Goal: Task Accomplishment & Management: Use online tool/utility

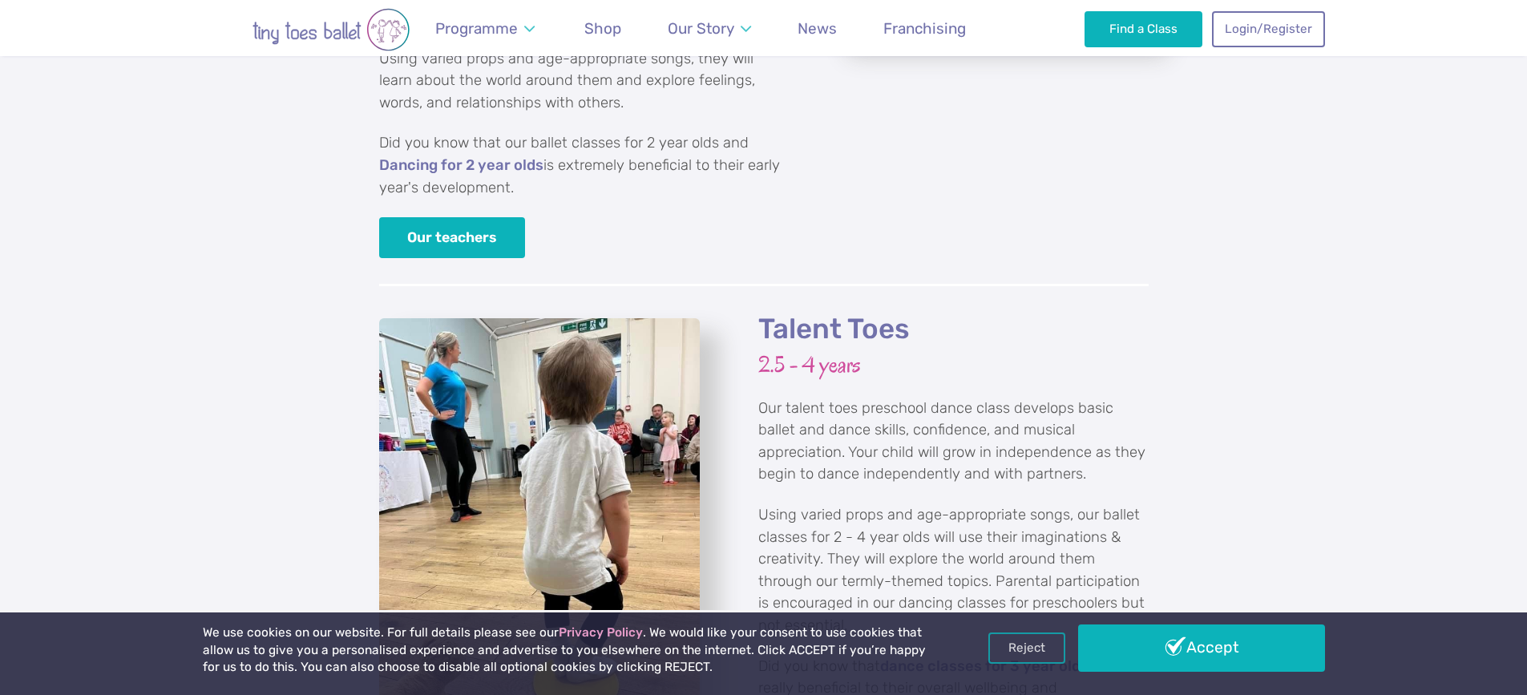
scroll to position [1785, 0]
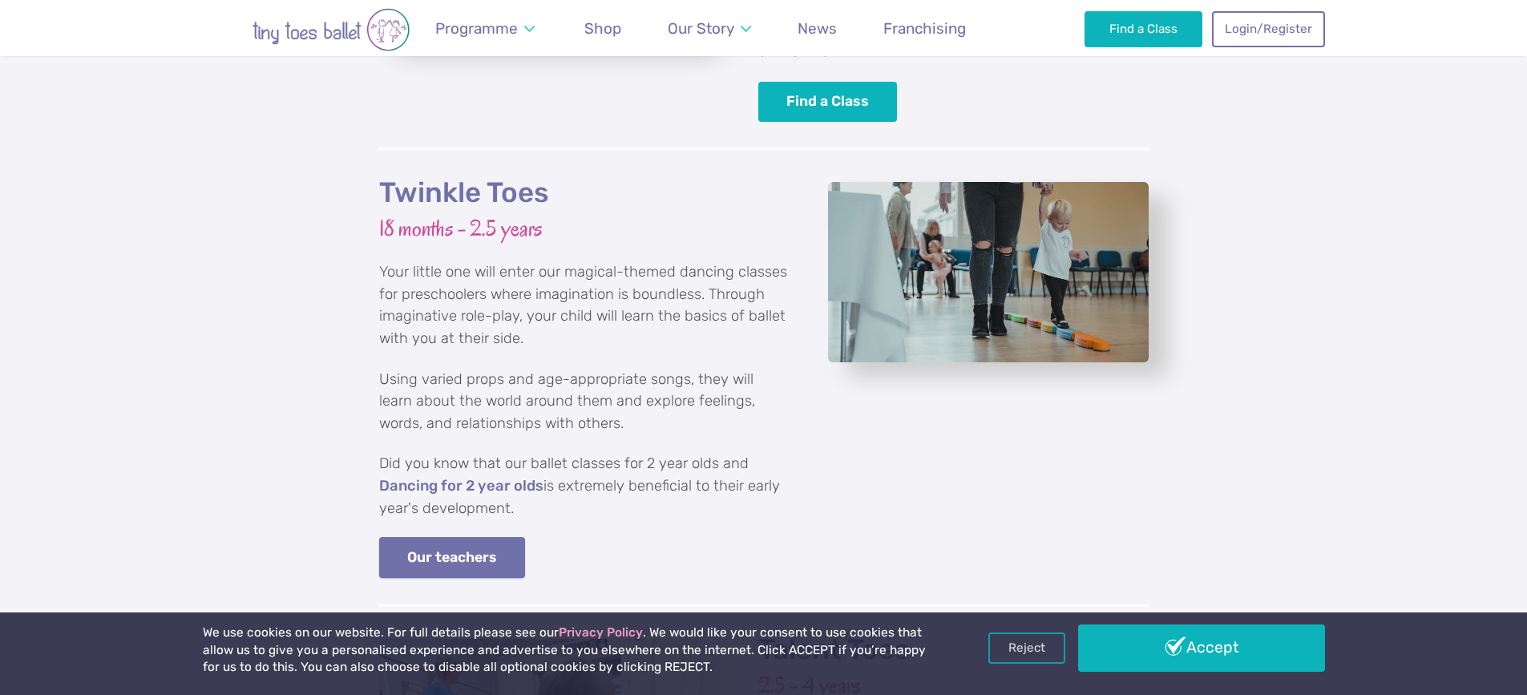
click at [462, 537] on link "Our teachers" at bounding box center [452, 557] width 147 height 41
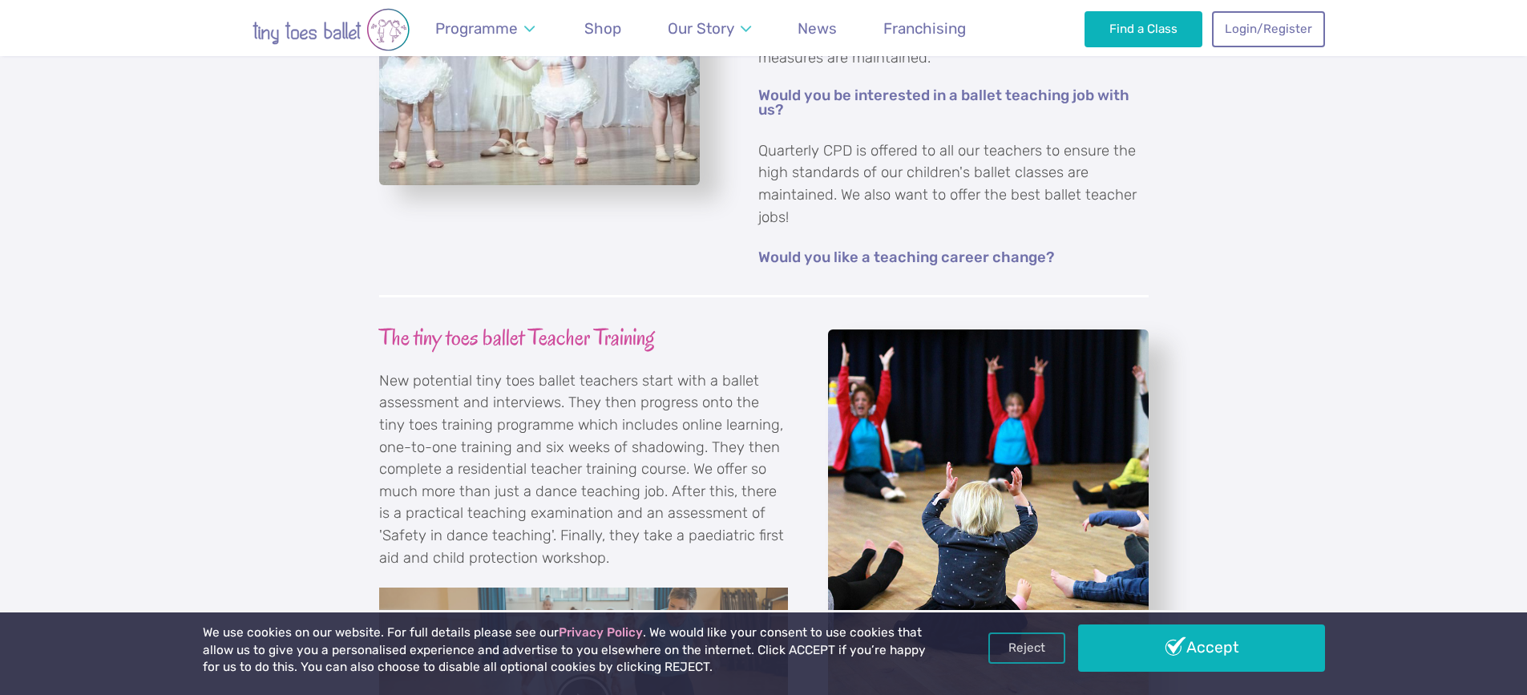
scroll to position [1443, 0]
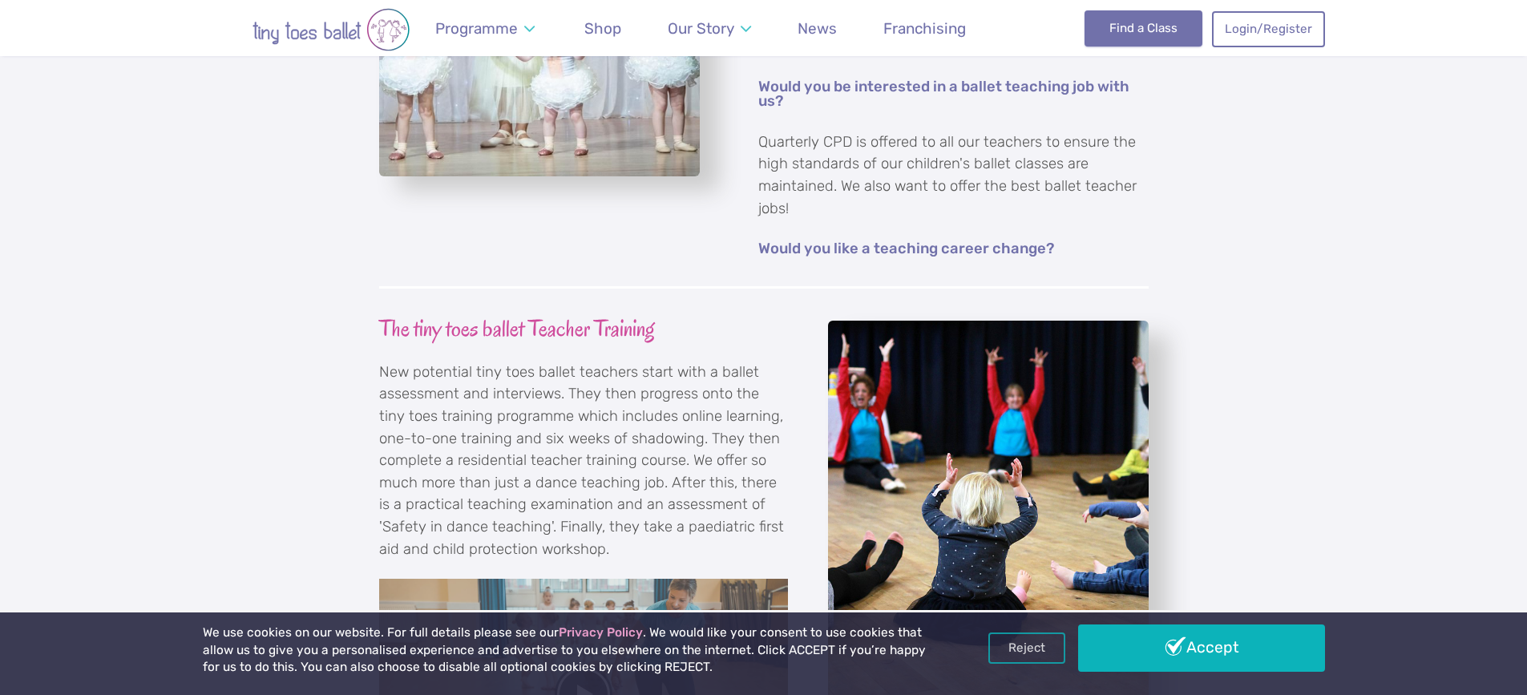
click at [1140, 26] on link "Find a Class" at bounding box center [1143, 27] width 118 height 35
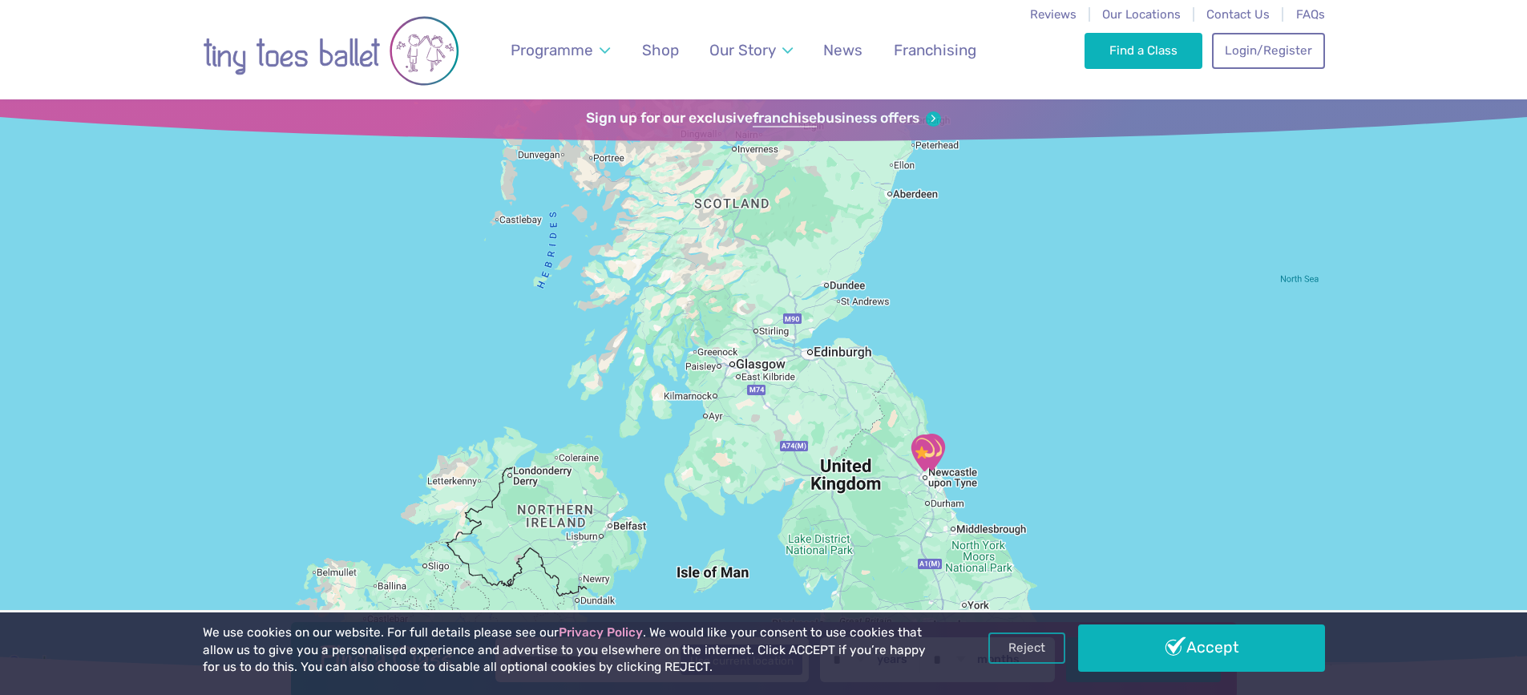
drag, startPoint x: 598, startPoint y: 341, endPoint x: 648, endPoint y: 656, distance: 319.0
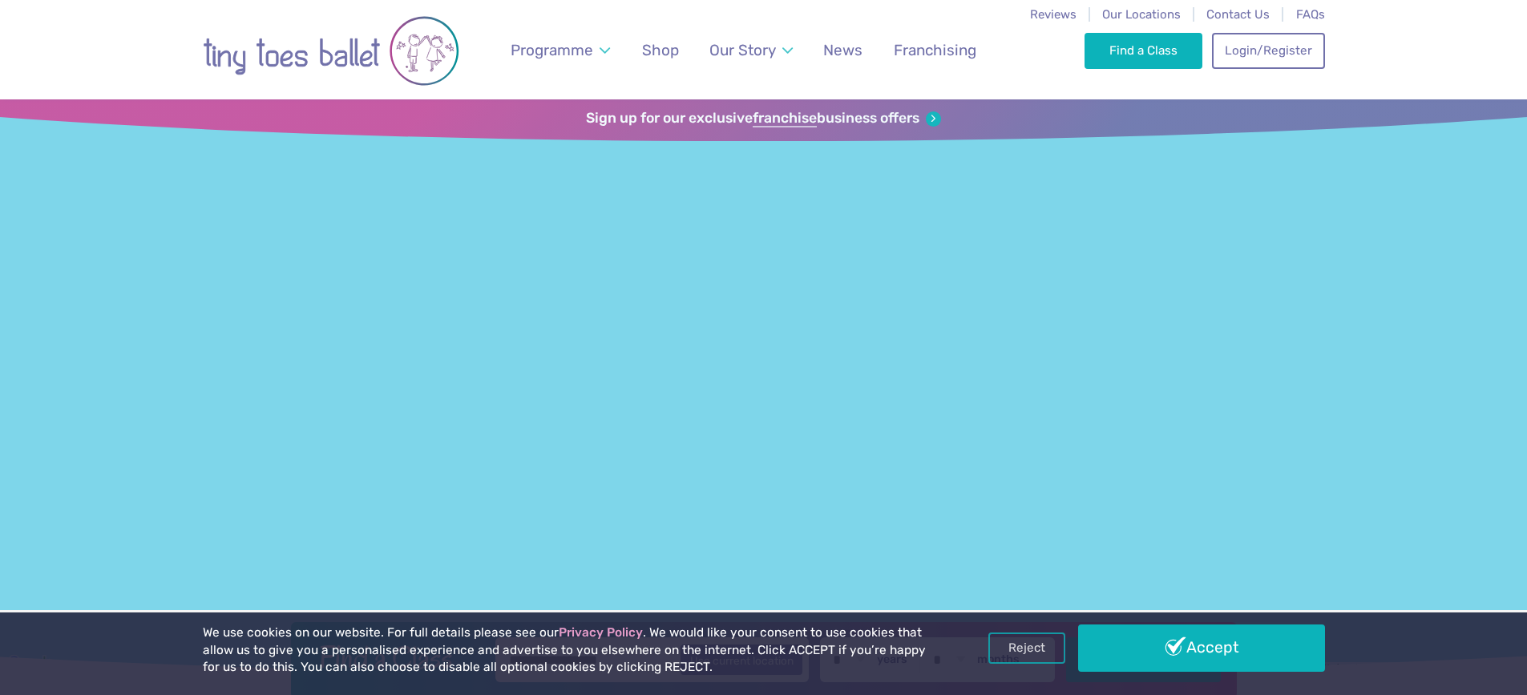
drag, startPoint x: 692, startPoint y: 288, endPoint x: 1881, endPoint y: 636, distance: 1239.3
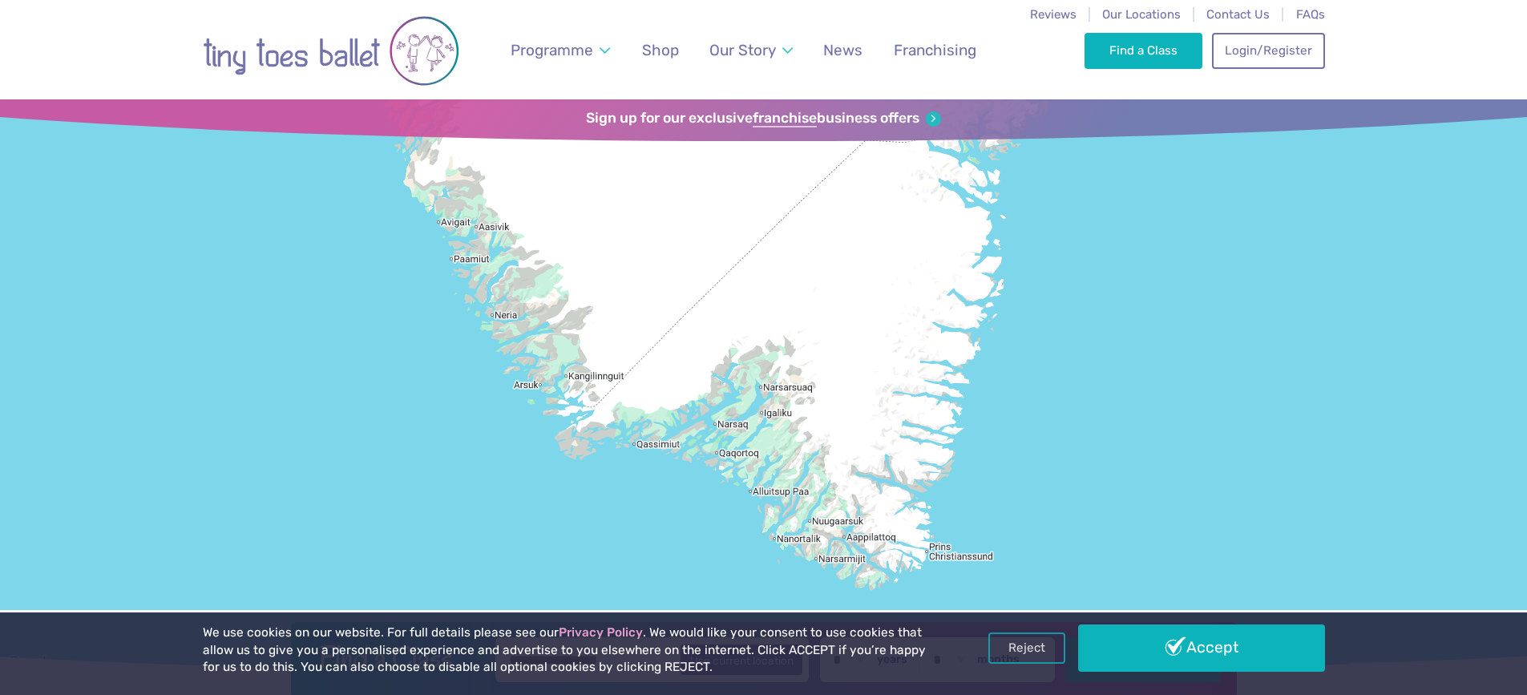
drag, startPoint x: 203, startPoint y: 334, endPoint x: 2024, endPoint y: 725, distance: 1863.1
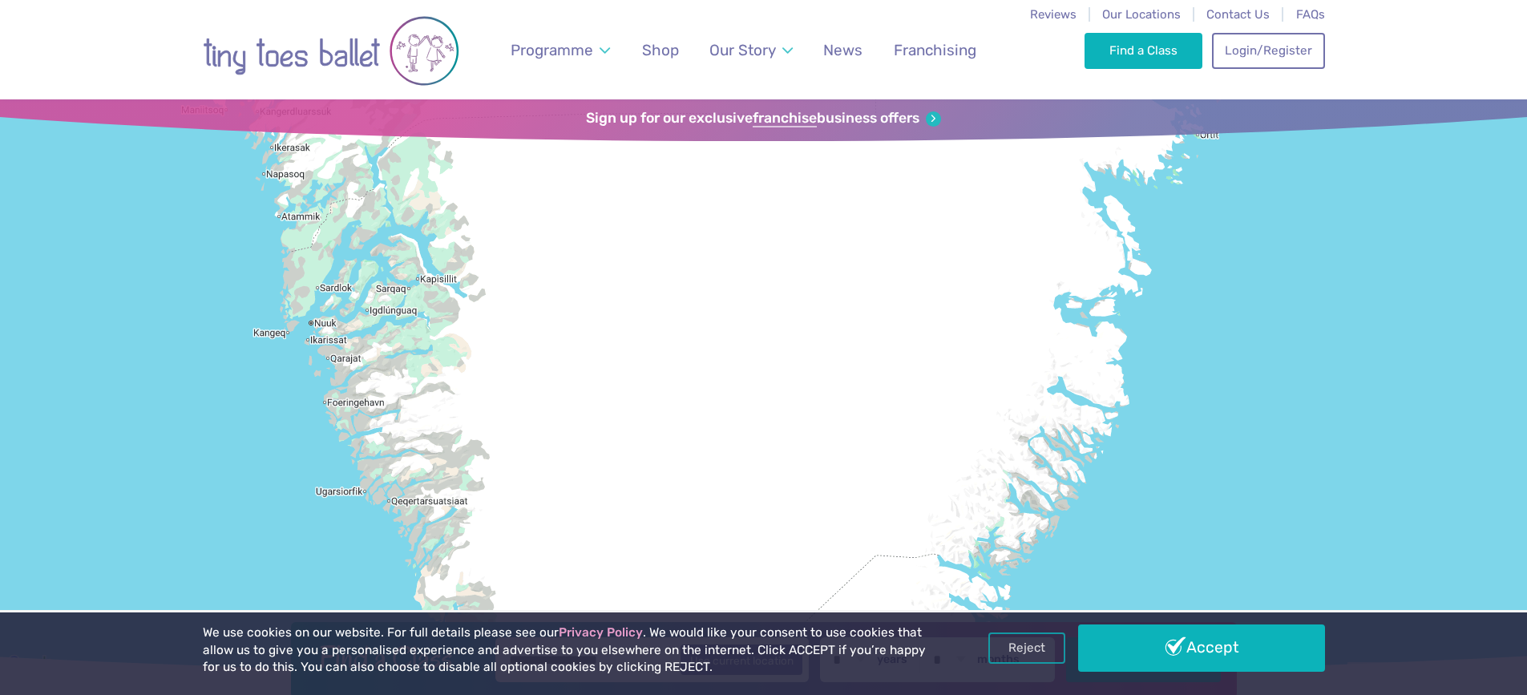
drag, startPoint x: 555, startPoint y: 199, endPoint x: 587, endPoint y: 571, distance: 373.2
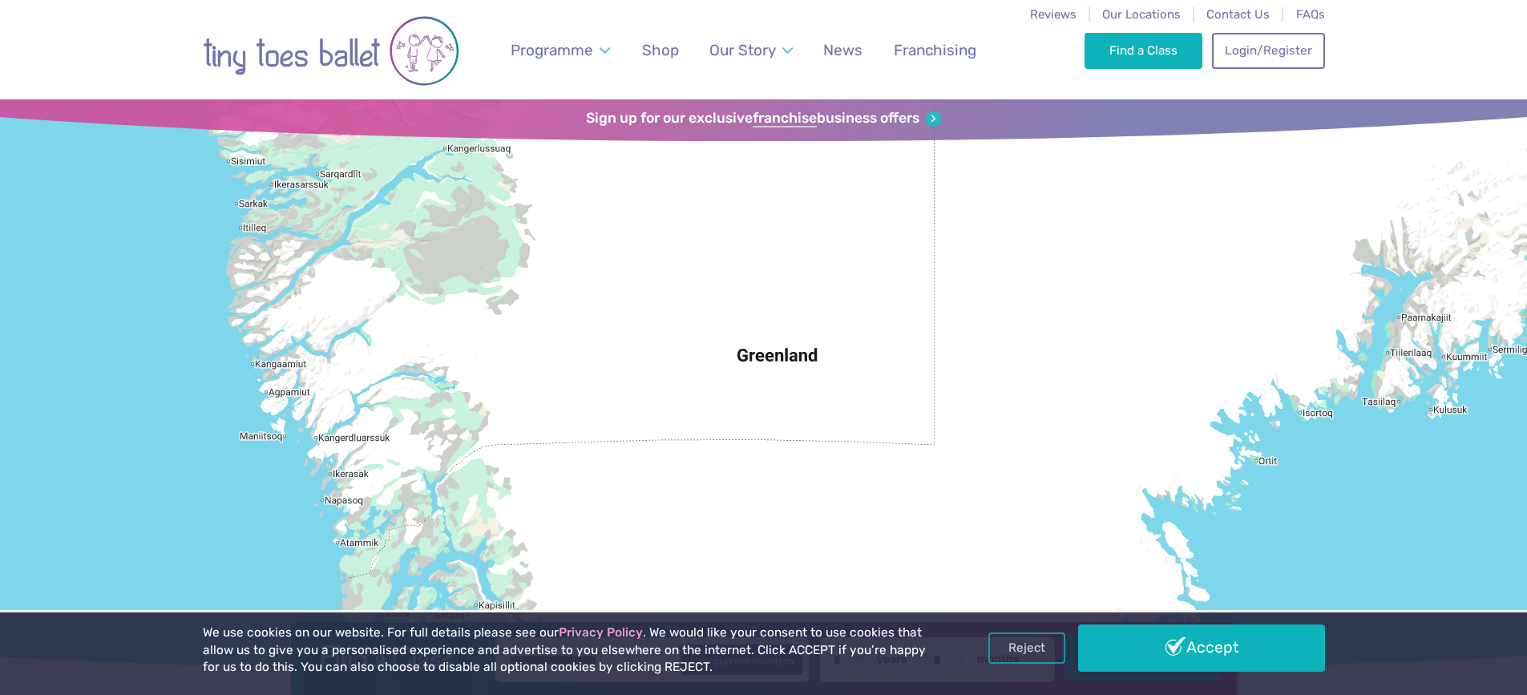
drag, startPoint x: 578, startPoint y: 268, endPoint x: 563, endPoint y: 399, distance: 131.4
click at [611, 575] on div at bounding box center [763, 386] width 1527 height 574
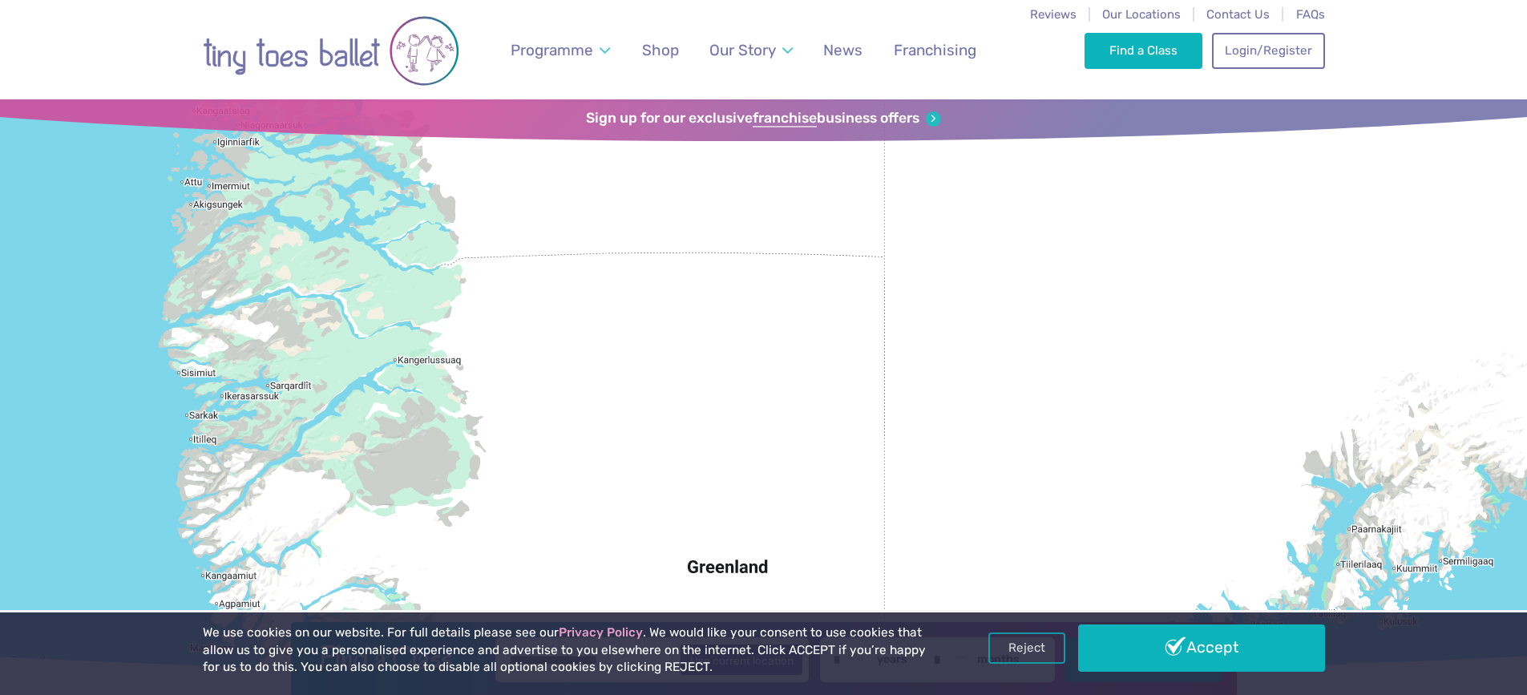
drag, startPoint x: 556, startPoint y: 339, endPoint x: 504, endPoint y: 555, distance: 221.8
click at [504, 555] on div at bounding box center [763, 386] width 1527 height 574
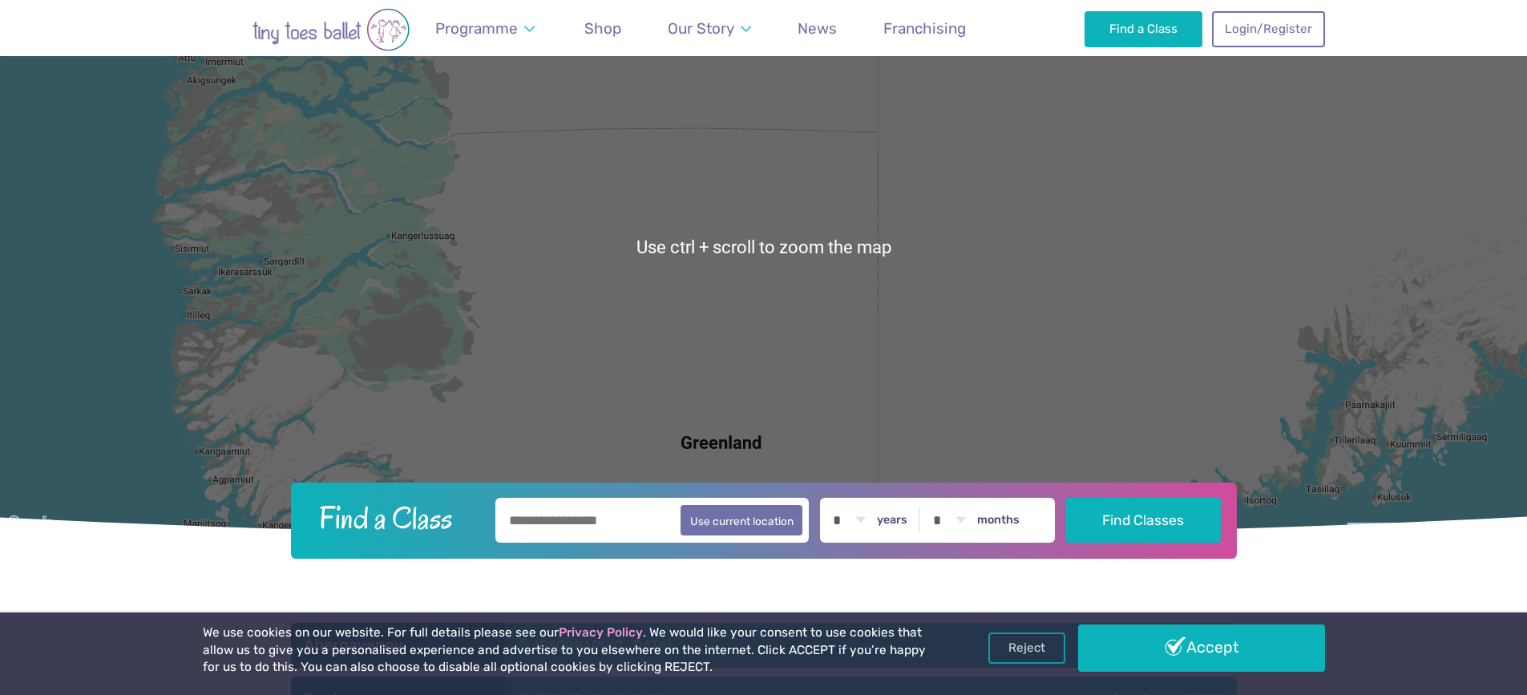
scroll to position [80, 0]
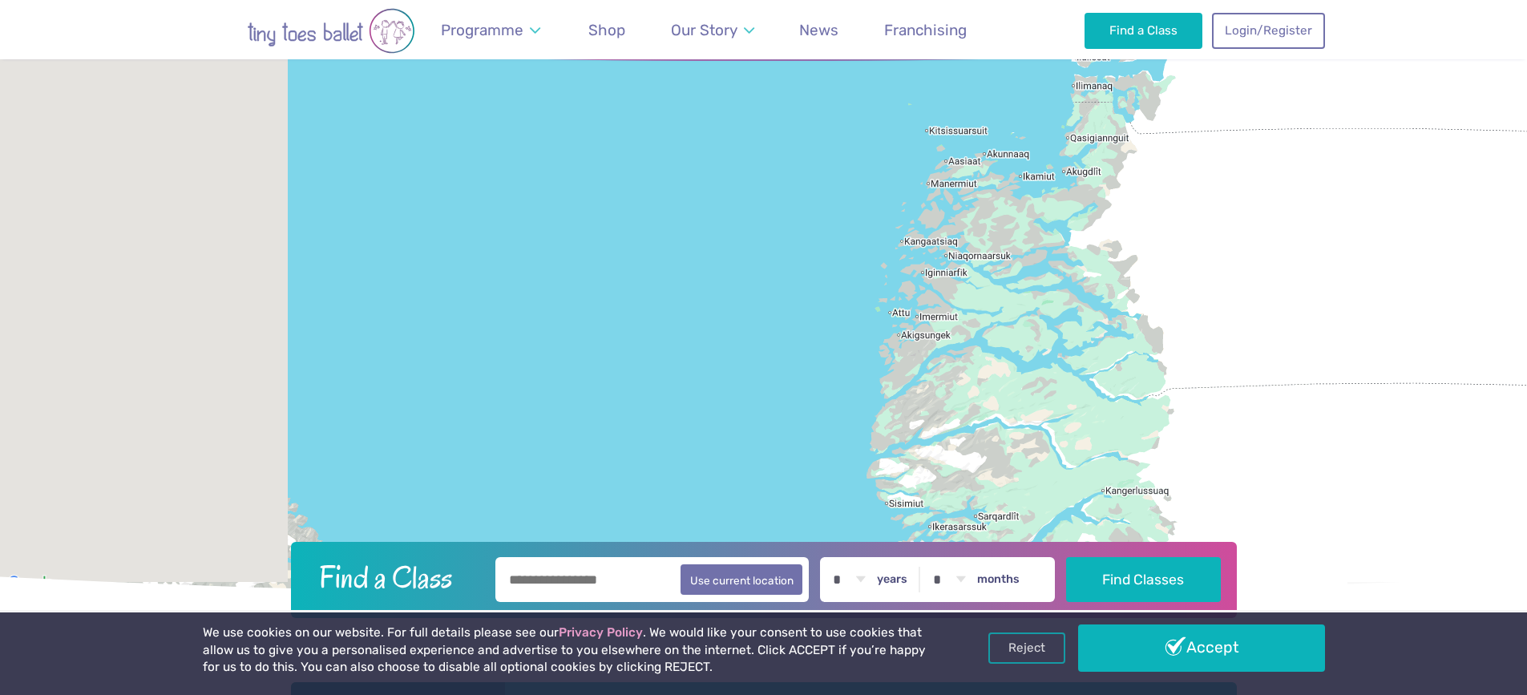
drag, startPoint x: 463, startPoint y: 293, endPoint x: 1422, endPoint y: 547, distance: 991.6
click at [1447, 556] on div at bounding box center [763, 306] width 1527 height 574
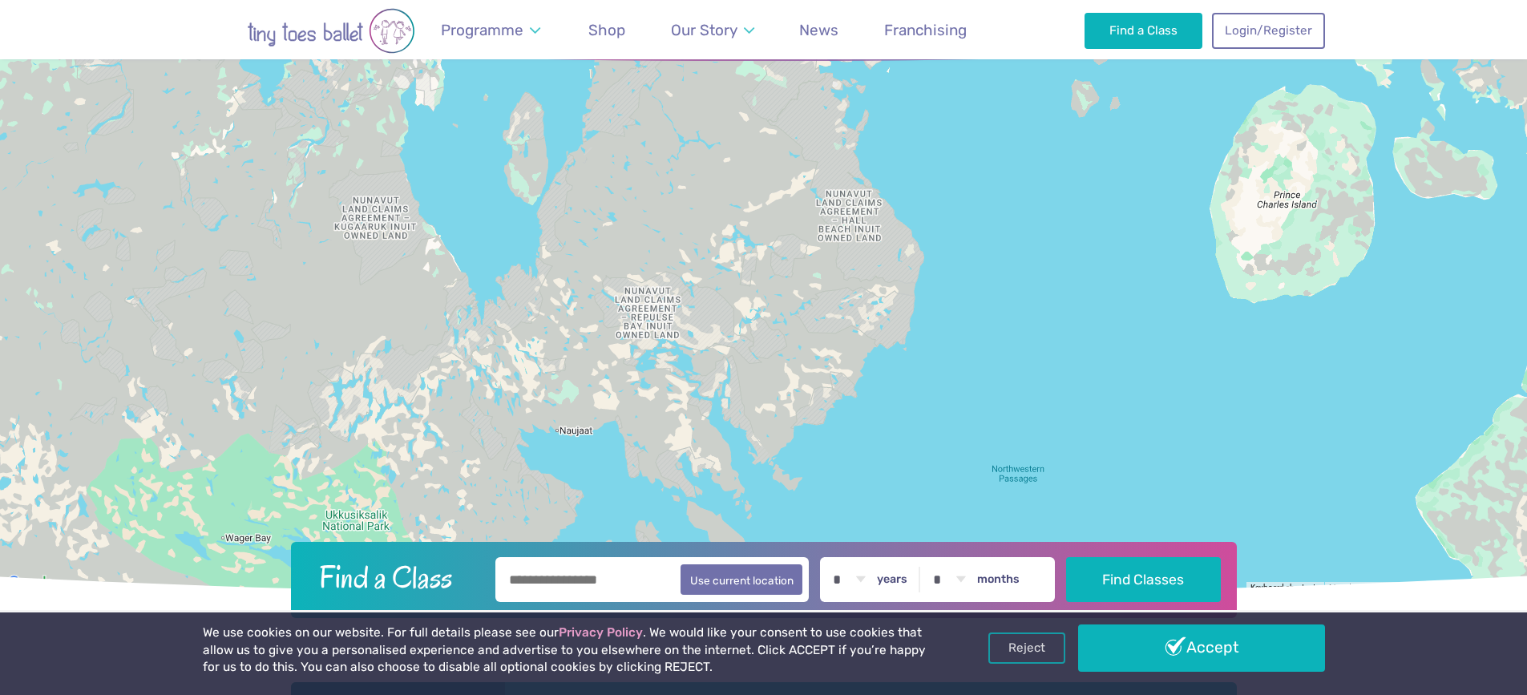
drag, startPoint x: 327, startPoint y: 311, endPoint x: 1828, endPoint y: 16, distance: 1529.7
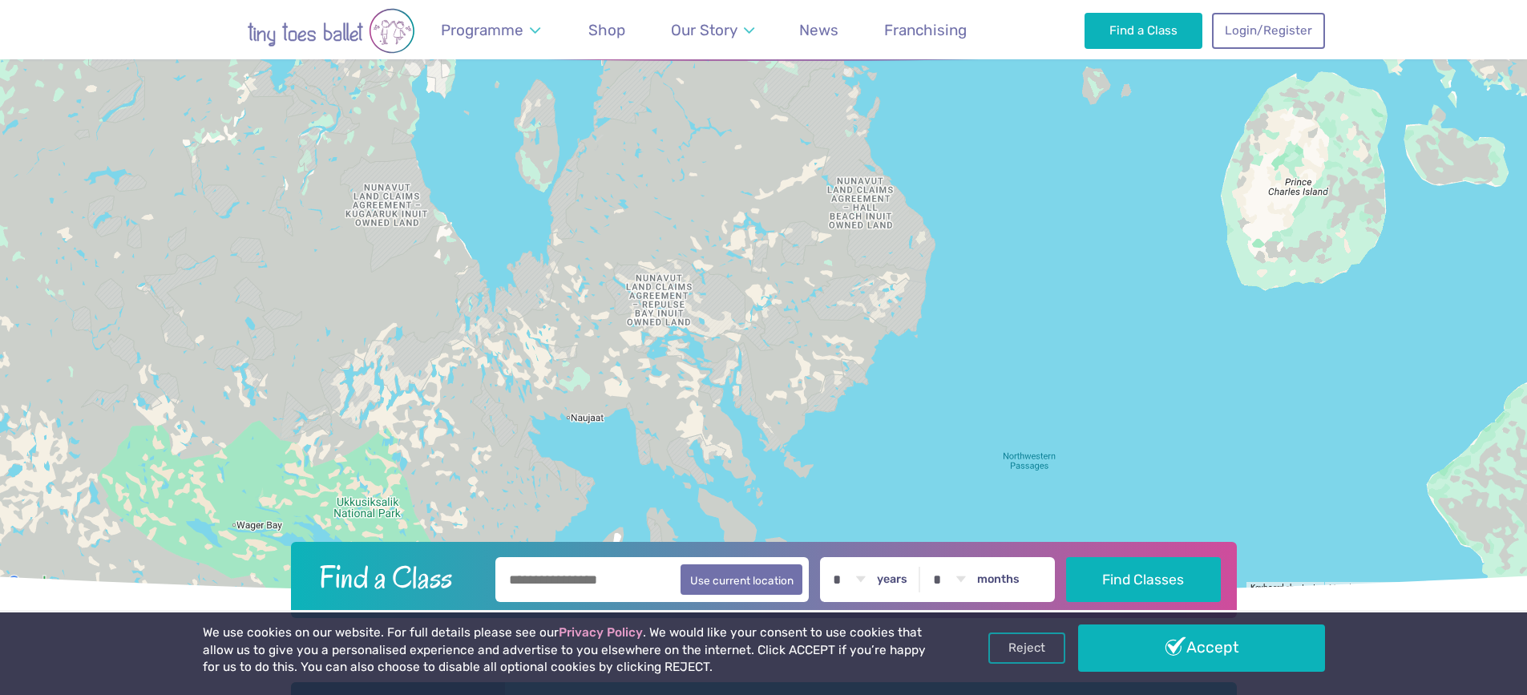
drag, startPoint x: 545, startPoint y: 567, endPoint x: 561, endPoint y: 534, distance: 37.3
click at [561, 535] on header "Find a Class ← Move left → Move right ↑ Move up ↓ Move down + Zoom in - Zoom ou…" at bounding box center [763, 318] width 1527 height 599
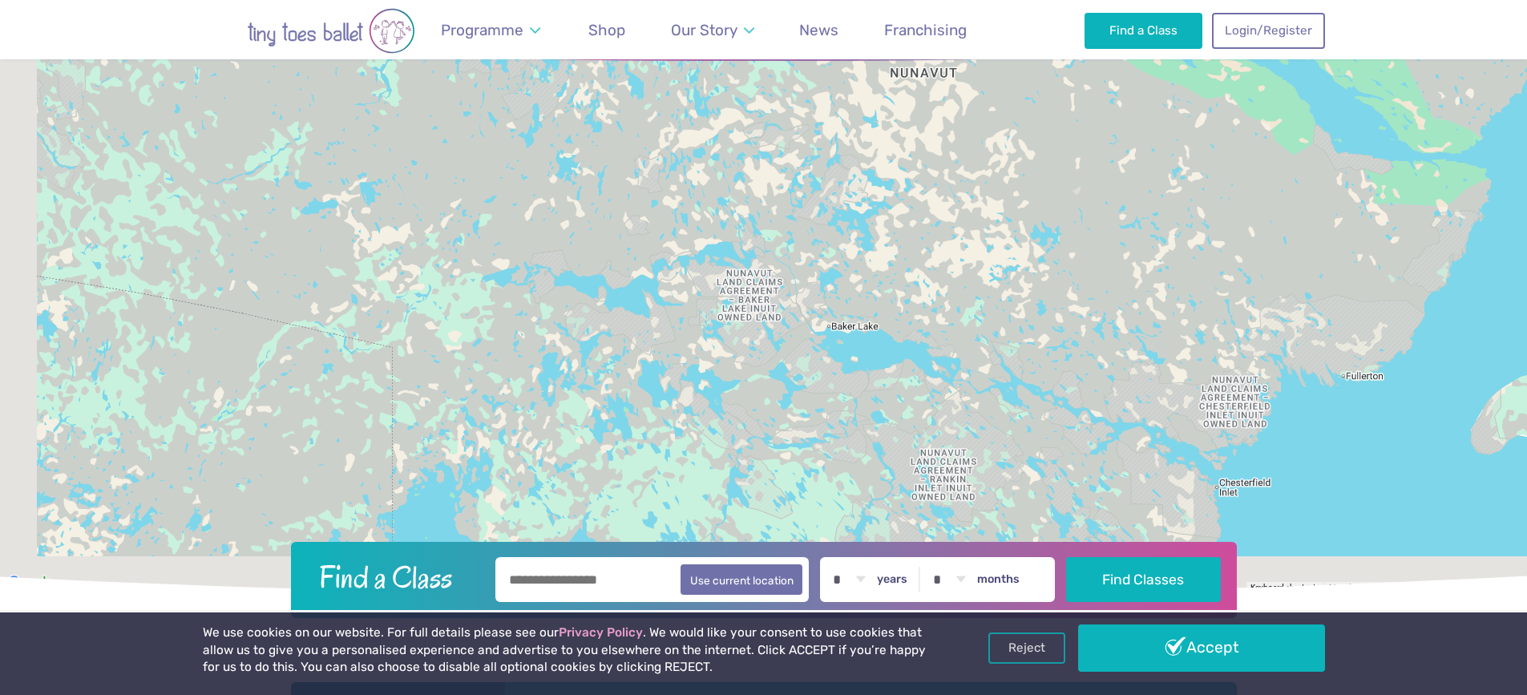
drag, startPoint x: 379, startPoint y: 450, endPoint x: 1426, endPoint y: -81, distance: 1173.8
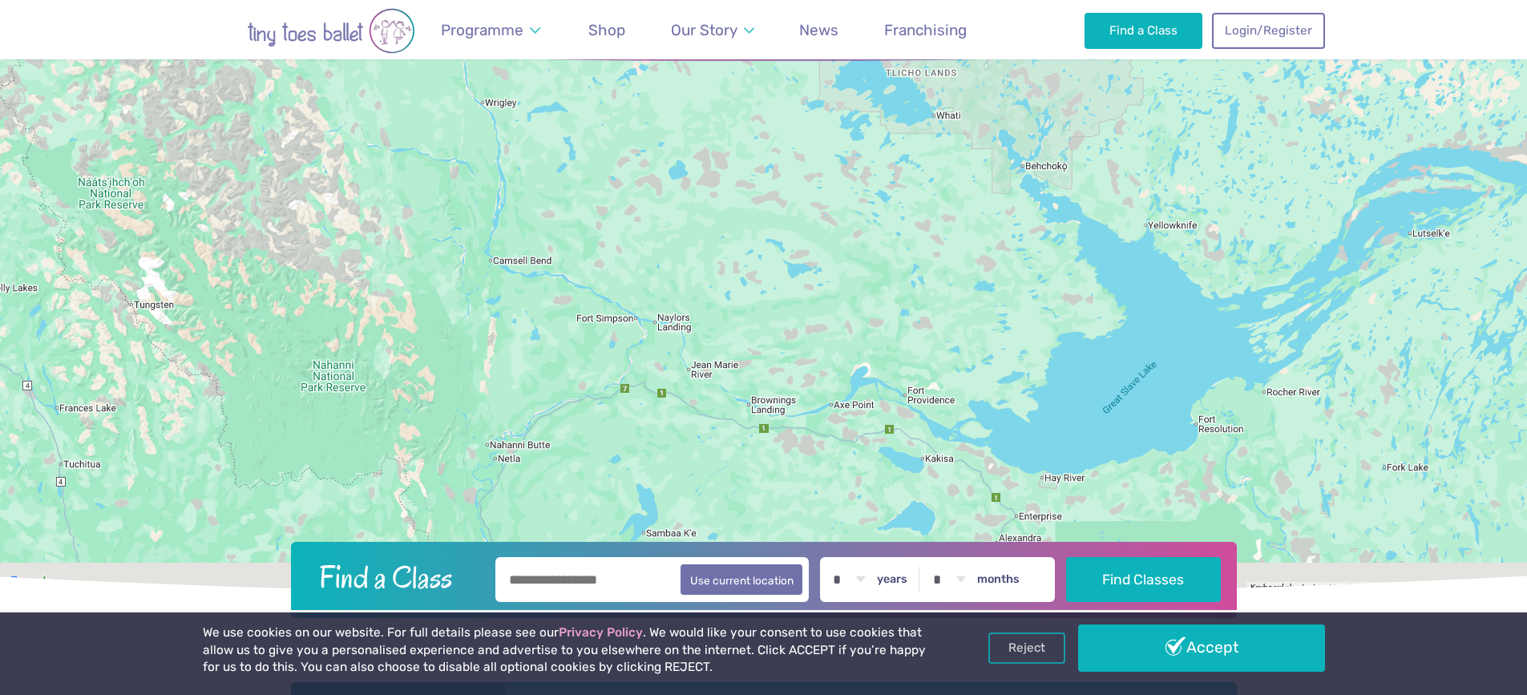
drag, startPoint x: 340, startPoint y: 341, endPoint x: 2030, endPoint y: -59, distance: 1736.6
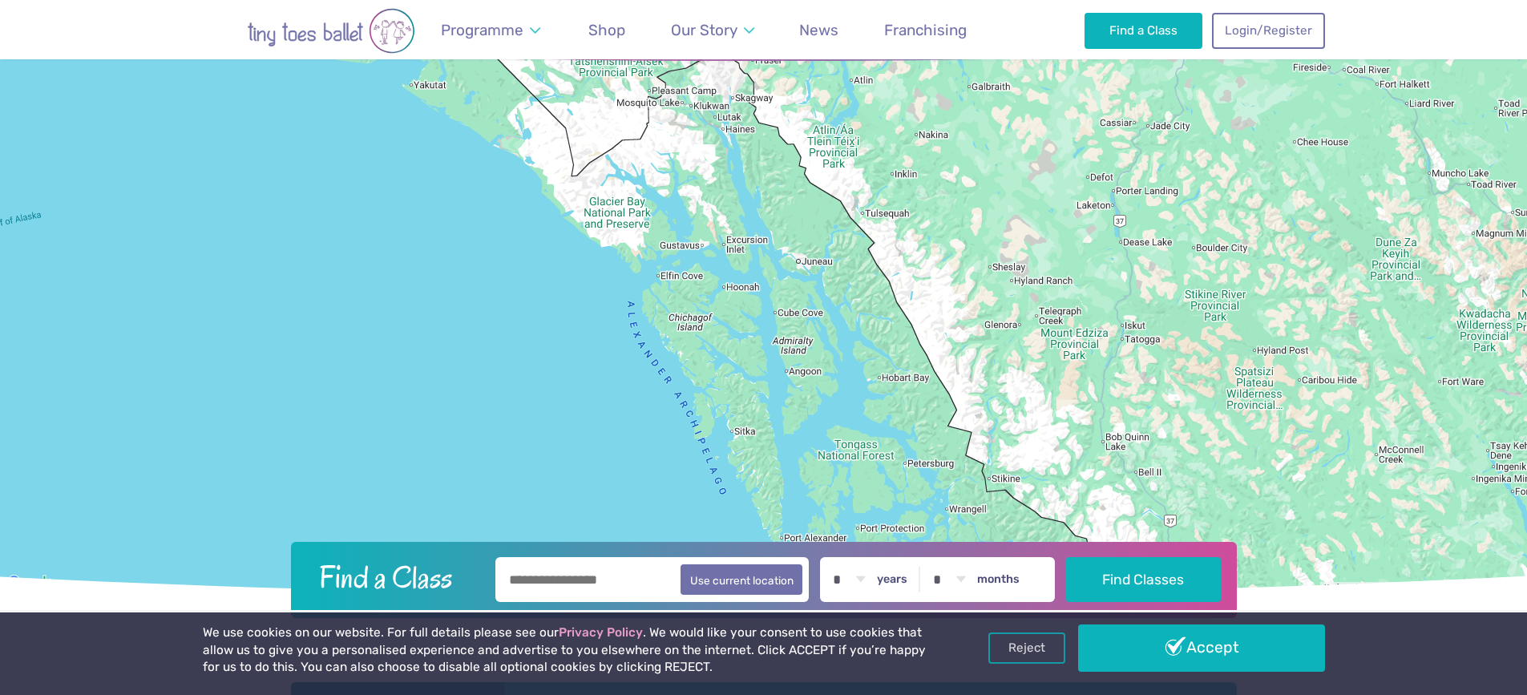
drag, startPoint x: 656, startPoint y: 335, endPoint x: 1538, endPoint y: -138, distance: 1001.0
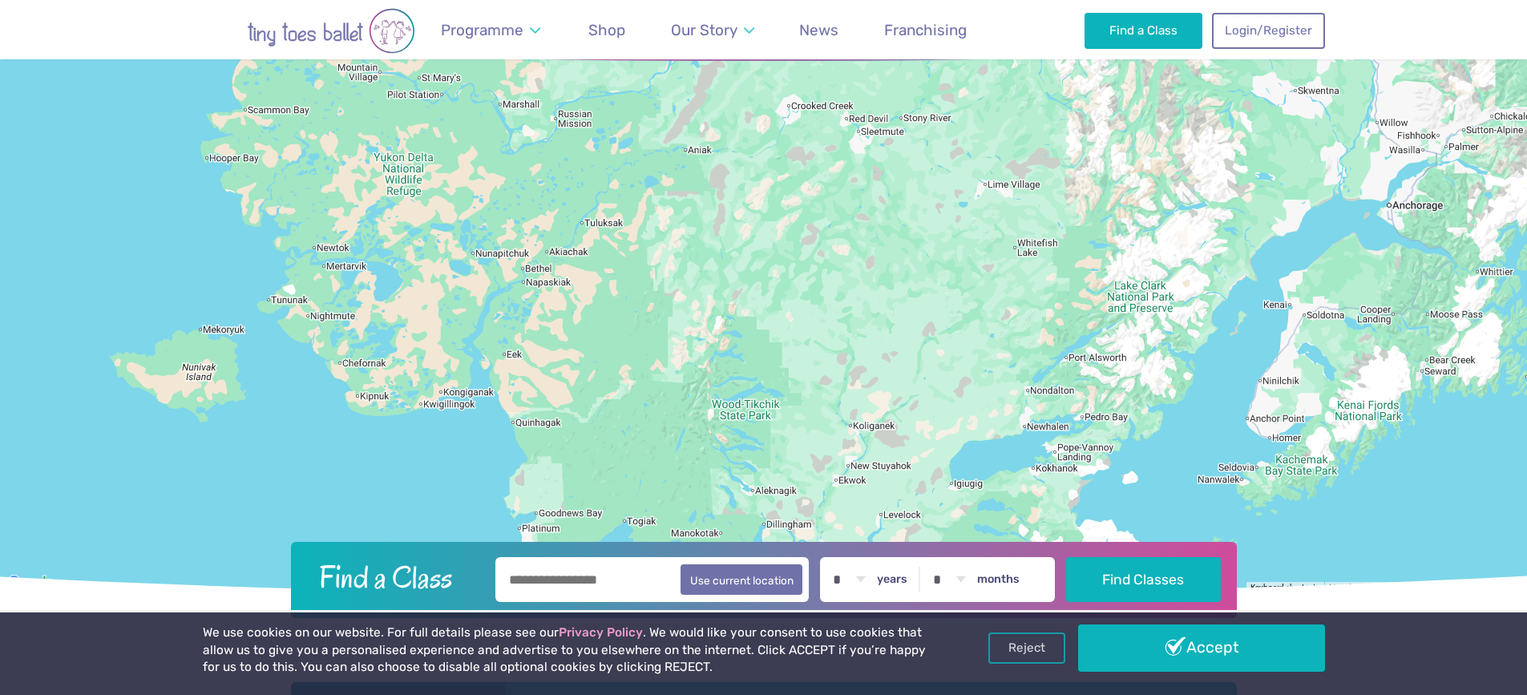
drag, startPoint x: 244, startPoint y: 359, endPoint x: 1963, endPoint y: 726, distance: 1758.5
click at [621, 579] on input "text" at bounding box center [652, 579] width 314 height 45
type input "*****"
click at [1066, 557] on button "Find Classes" at bounding box center [1143, 579] width 155 height 45
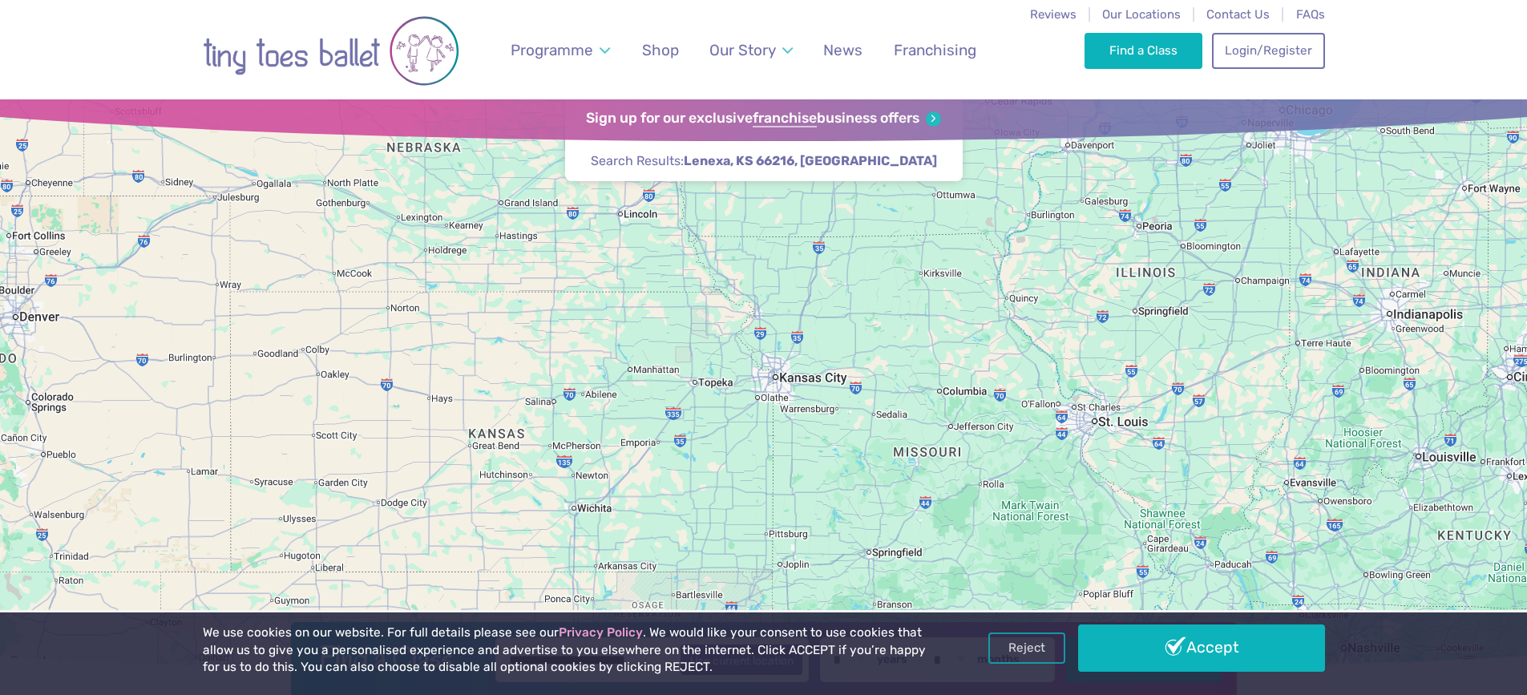
click at [1027, 655] on link "Reject" at bounding box center [1026, 647] width 77 height 30
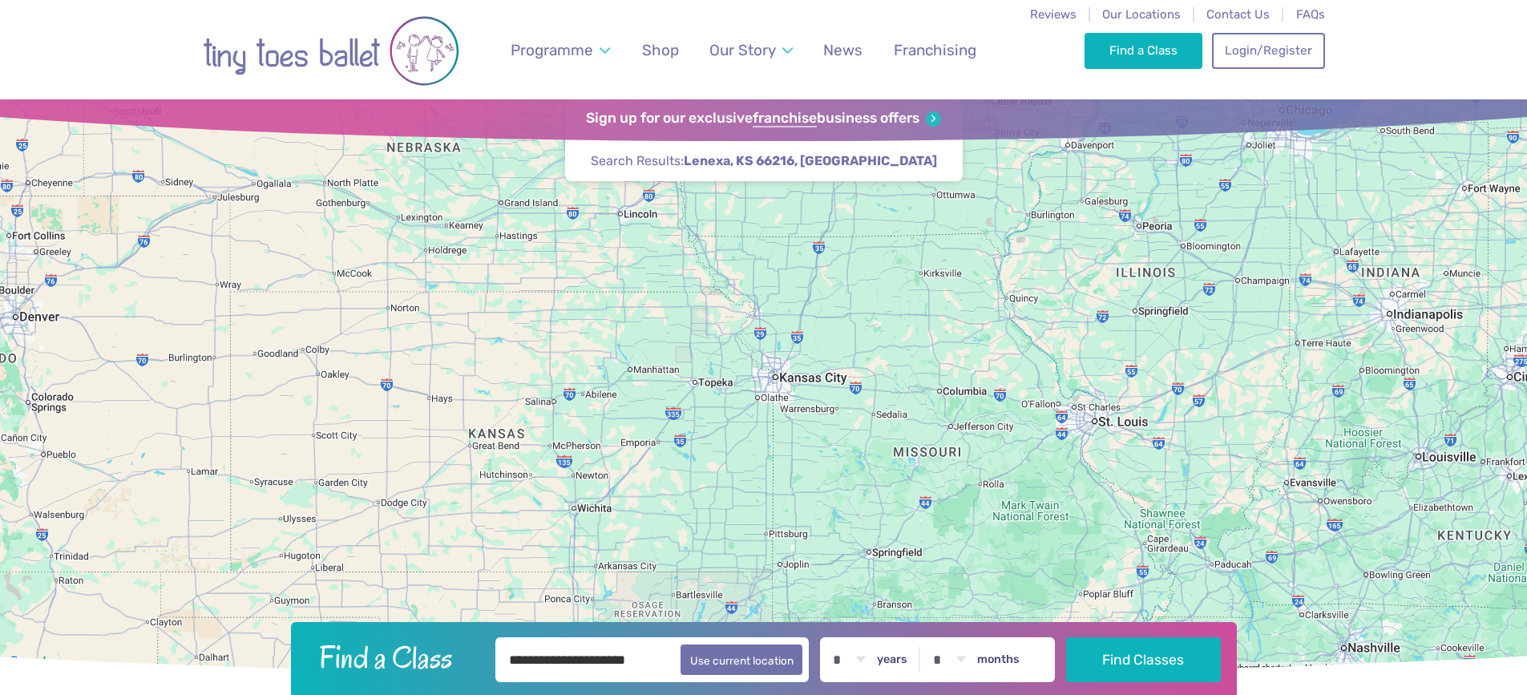
click at [743, 407] on div at bounding box center [763, 386] width 1527 height 574
